Goal: Task Accomplishment & Management: Complete application form

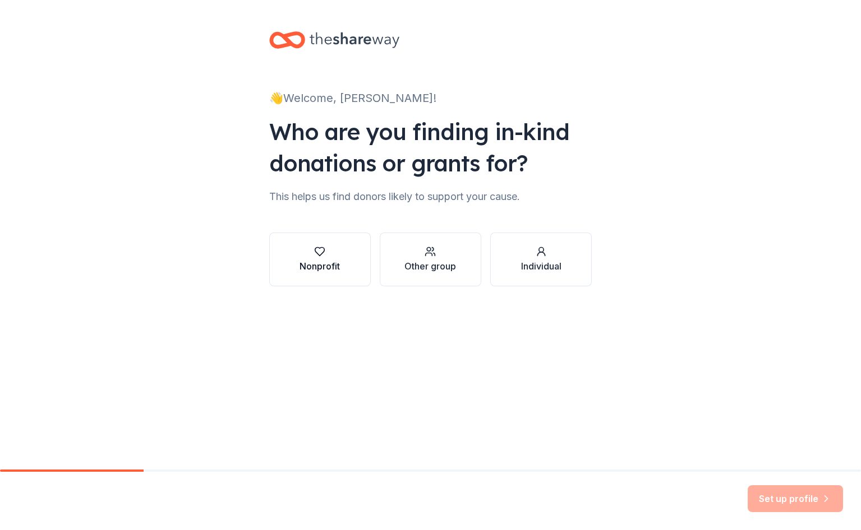
click at [318, 251] on icon "button" at bounding box center [319, 251] width 11 height 11
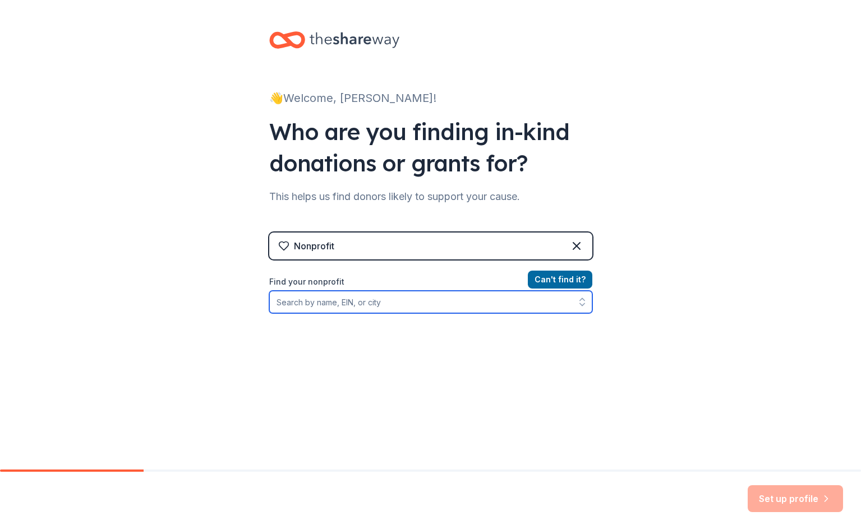
click at [337, 311] on input "Find your nonprofit" at bounding box center [430, 302] width 323 height 22
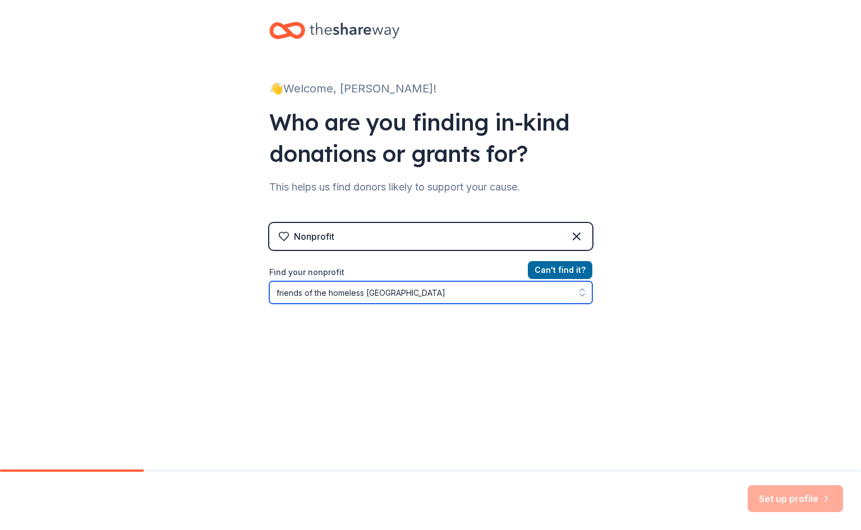
drag, startPoint x: 405, startPoint y: 294, endPoint x: 215, endPoint y: 309, distance: 190.1
click at [215, 309] on div "👋 Welcome, [PERSON_NAME]! Who are you finding in-kind donations or grants for? …" at bounding box center [430, 229] width 861 height 479
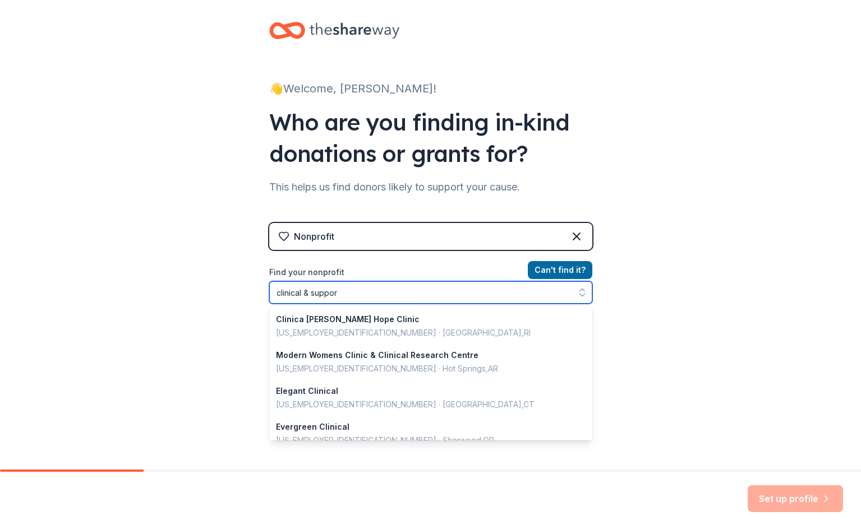
type input "clinical & support"
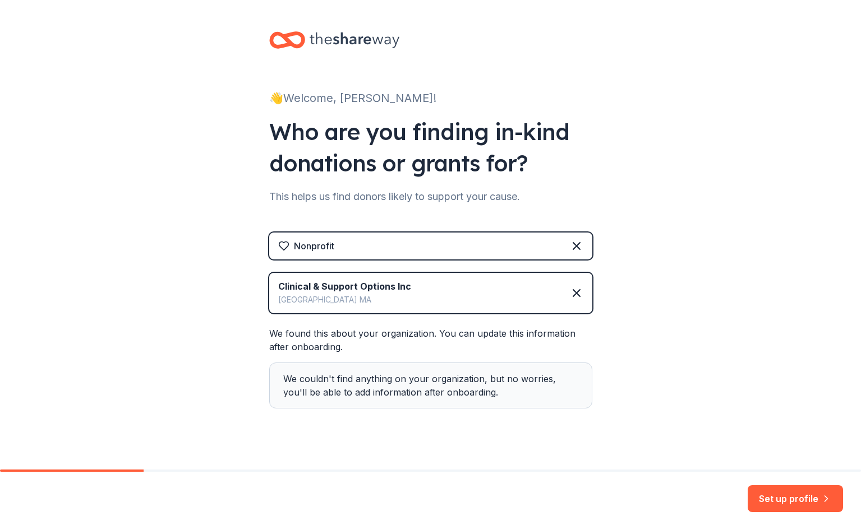
scroll to position [15, 0]
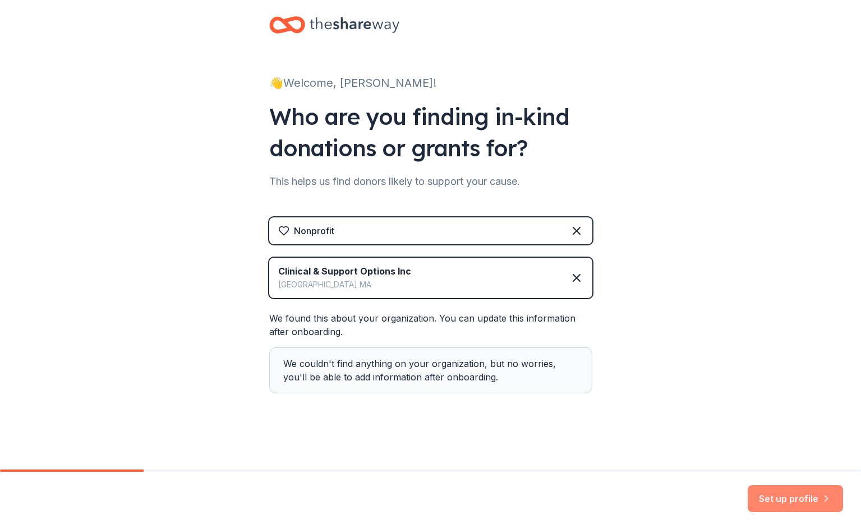
click at [782, 498] on button "Set up profile" at bounding box center [794, 498] width 95 height 27
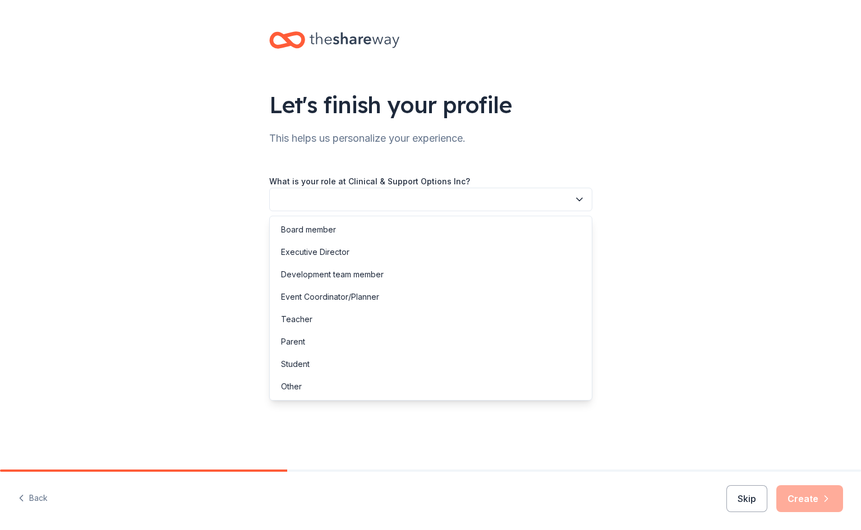
click at [376, 196] on button "button" at bounding box center [430, 200] width 323 height 24
click at [329, 274] on div "Development team member" at bounding box center [332, 274] width 103 height 13
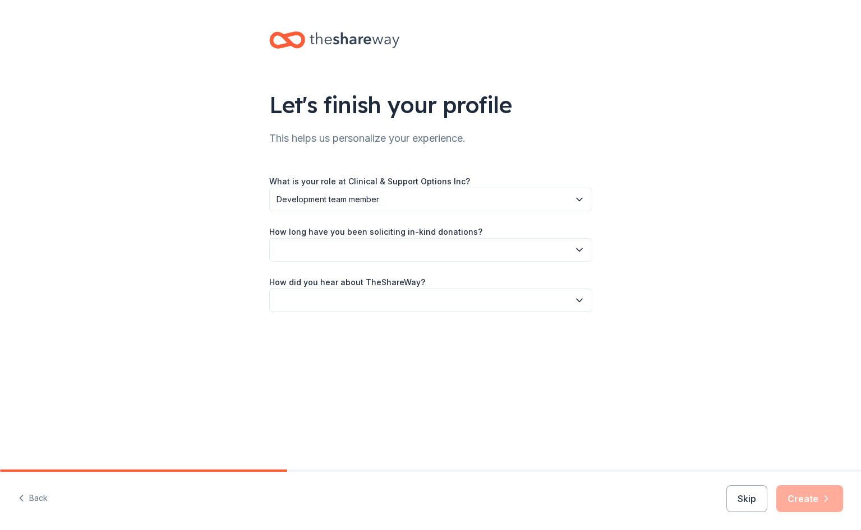
click at [329, 246] on button "button" at bounding box center [430, 250] width 323 height 24
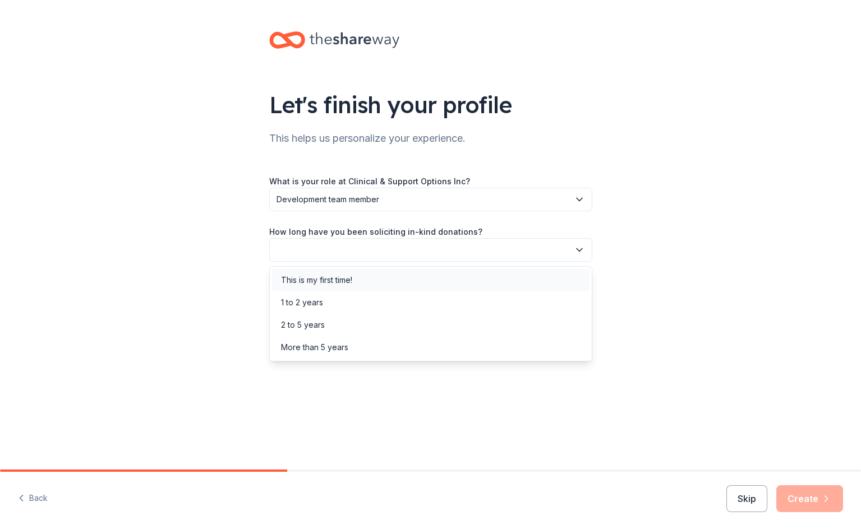
click at [320, 279] on div "This is my first time!" at bounding box center [316, 280] width 71 height 13
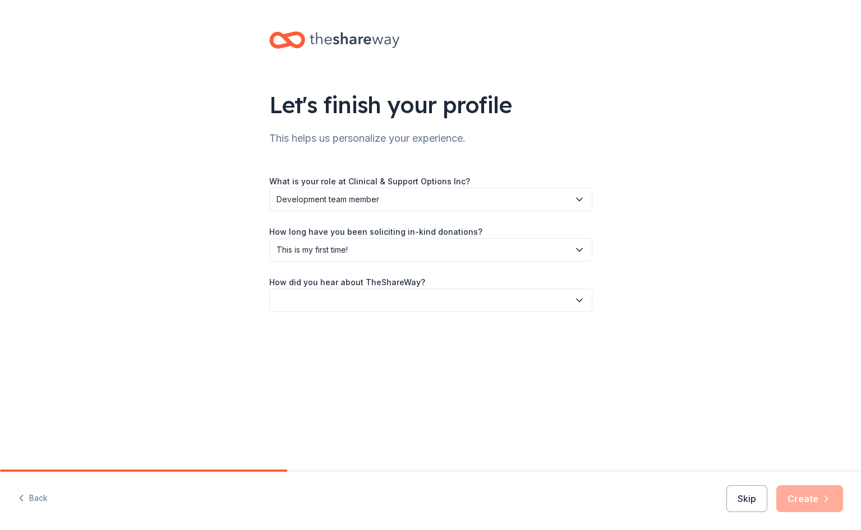
click at [330, 297] on button "button" at bounding box center [430, 301] width 323 height 24
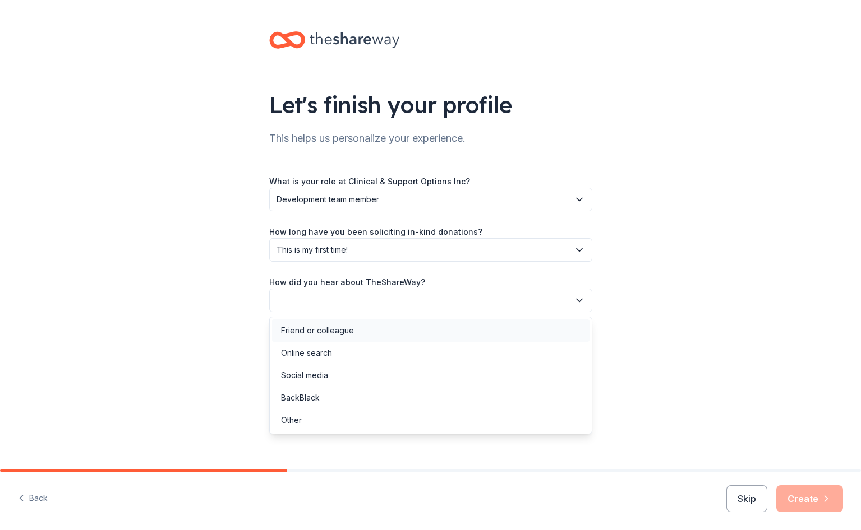
click at [319, 330] on div "Friend or colleague" at bounding box center [317, 330] width 73 height 13
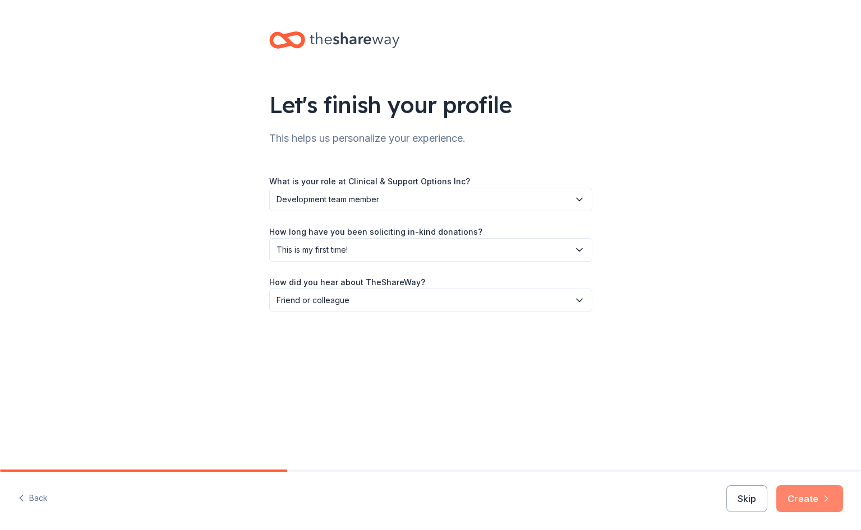
click at [803, 493] on button "Create" at bounding box center [809, 498] width 67 height 27
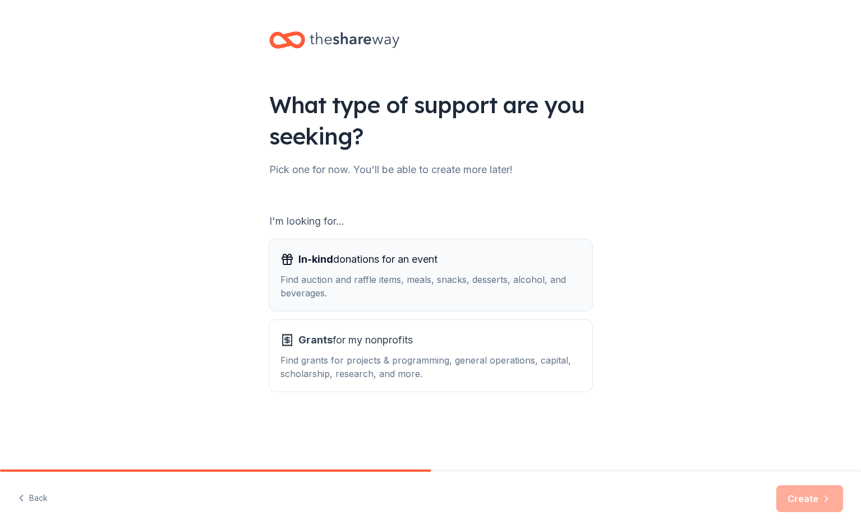
click at [377, 269] on div "In-kind donations for an event Find auction and raffle items, meals, snacks, de…" at bounding box center [430, 275] width 300 height 49
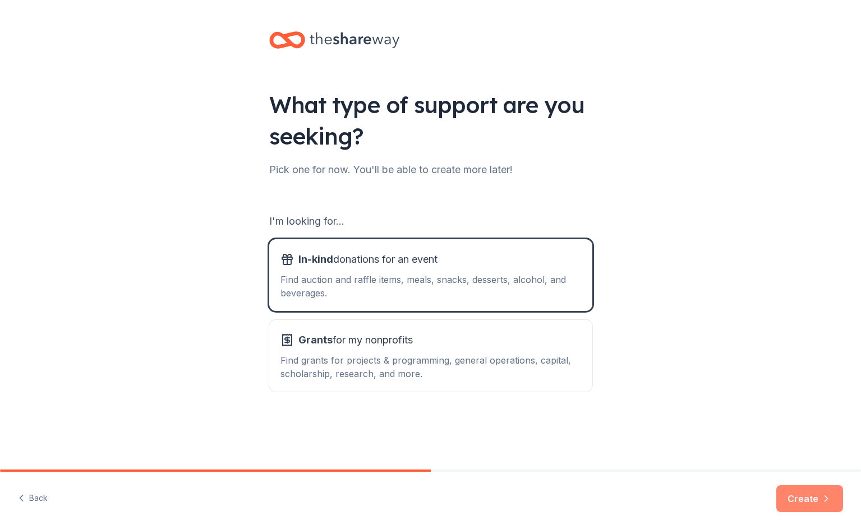
click at [805, 492] on button "Create" at bounding box center [809, 498] width 67 height 27
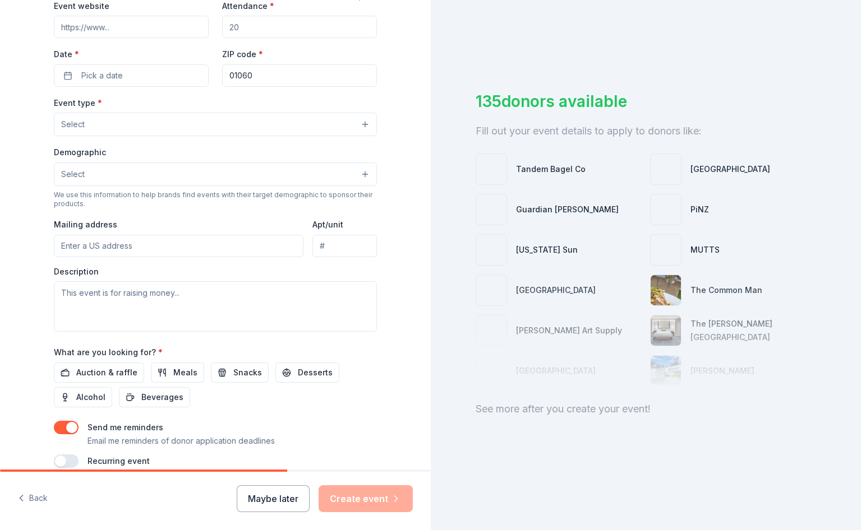
scroll to position [276, 0]
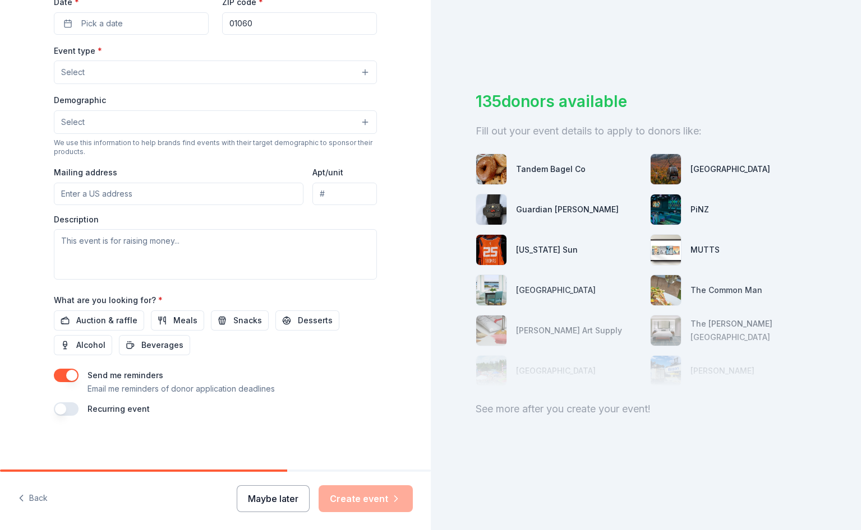
click at [279, 497] on button "Maybe later" at bounding box center [273, 498] width 73 height 27
click at [279, 500] on button "Maybe later" at bounding box center [273, 498] width 73 height 27
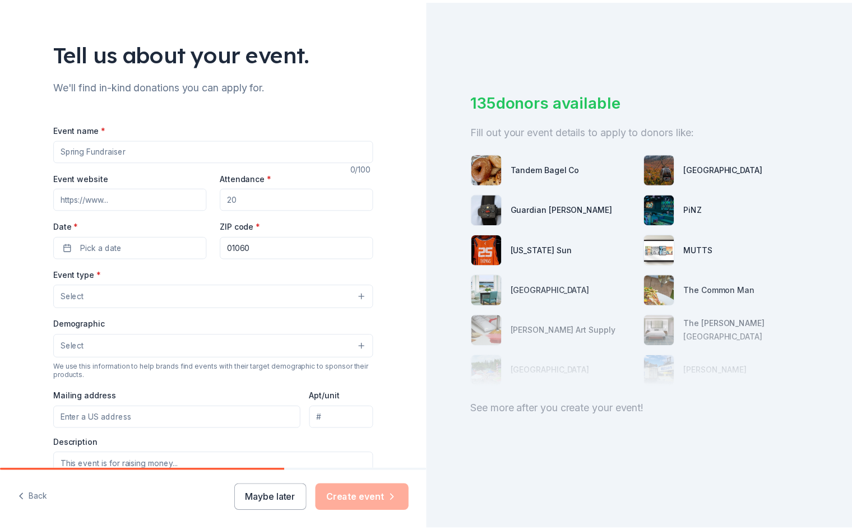
scroll to position [0, 0]
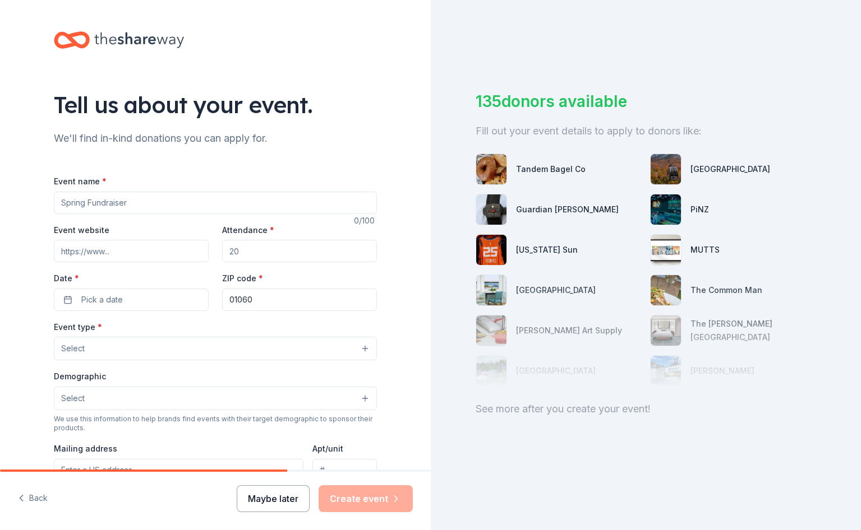
click at [260, 497] on button "Maybe later" at bounding box center [273, 498] width 73 height 27
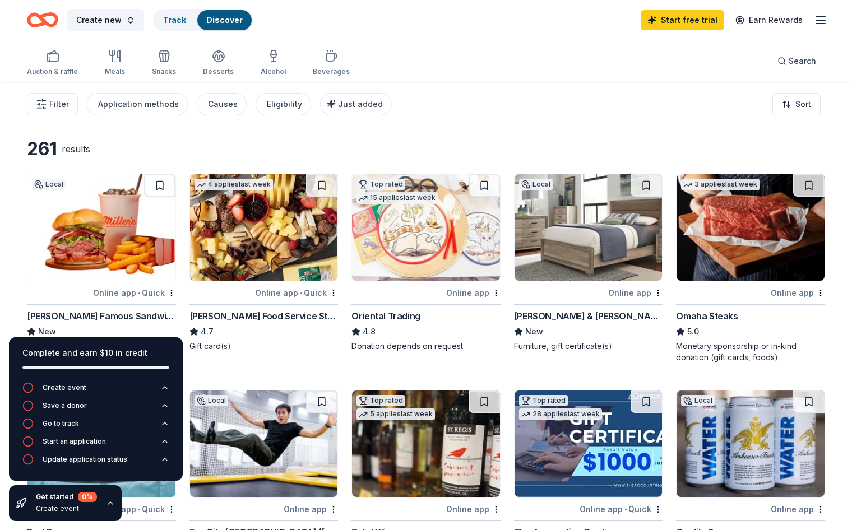
click at [544, 107] on div "Filter Application methods Causes Eligibility Just added Sort" at bounding box center [426, 104] width 852 height 45
